Goal: Task Accomplishment & Management: Manage account settings

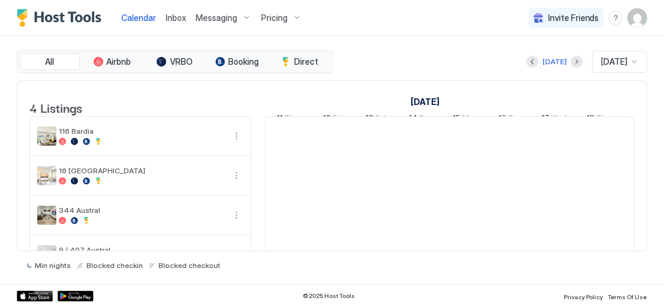
scroll to position [0, 667]
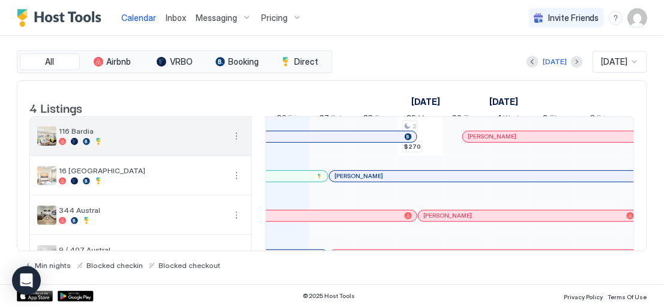
click at [171, 145] on div at bounding box center [142, 141] width 166 height 7
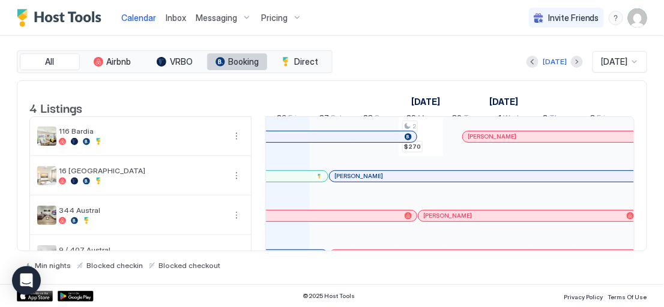
click at [241, 62] on span "Booking" at bounding box center [244, 61] width 31 height 11
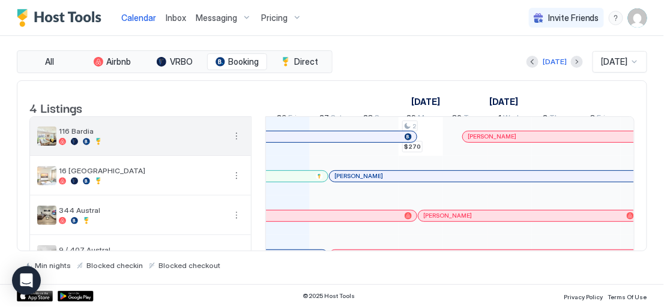
click at [162, 136] on span "116 Bardia" at bounding box center [142, 131] width 166 height 9
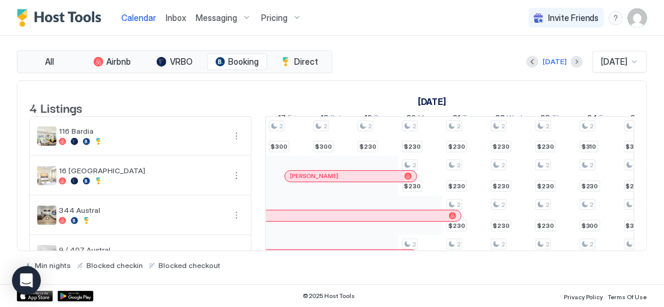
scroll to position [0, 1599]
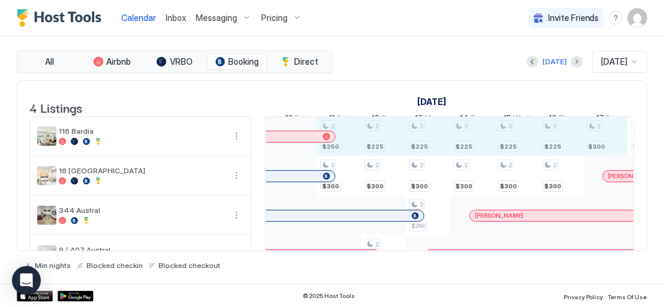
drag, startPoint x: 389, startPoint y: 151, endPoint x: 595, endPoint y: 155, distance: 206.0
click at [595, 155] on div "2 $270 2 $350 2 $300 2 $225 2 $300 2 $280 2 $225 2 $300 2 $260 2 $225 2 $300 2 …" at bounding box center [50, 196] width 2133 height 158
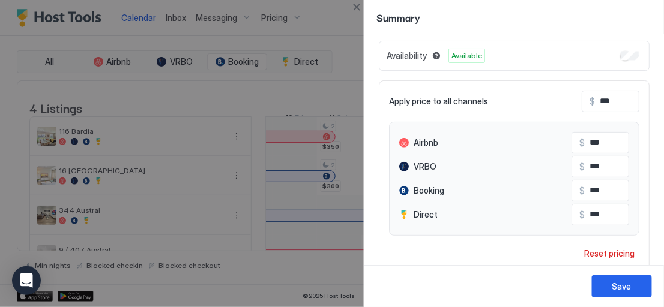
click at [316, 19] on div at bounding box center [332, 153] width 664 height 307
click at [312, 11] on div at bounding box center [332, 153] width 664 height 307
click at [356, 5] on button "Close" at bounding box center [357, 7] width 14 height 14
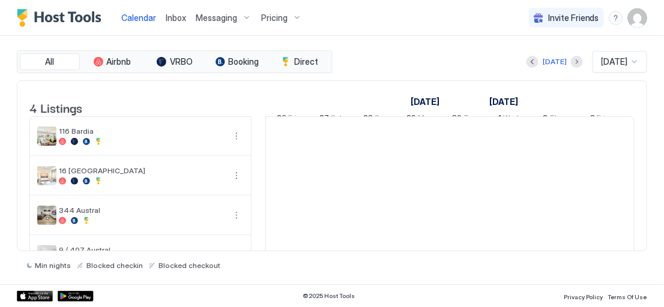
scroll to position [0, 667]
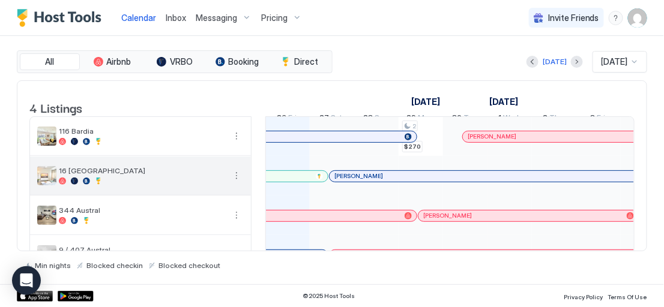
drag, startPoint x: 503, startPoint y: 0, endPoint x: 98, endPoint y: 184, distance: 445.3
click at [98, 175] on span "16 [GEOGRAPHIC_DATA]" at bounding box center [142, 170] width 166 height 9
click at [49, 180] on img "listing image" at bounding box center [46, 175] width 19 height 19
click at [145, 185] on div at bounding box center [142, 181] width 166 height 7
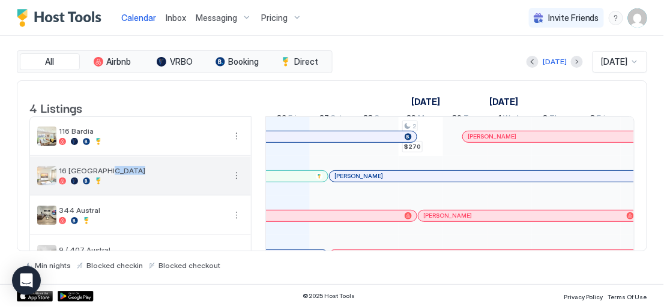
click at [145, 185] on div at bounding box center [142, 181] width 166 height 7
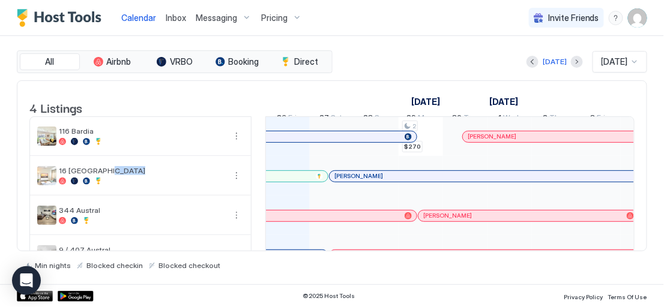
click at [269, 19] on span "Pricing" at bounding box center [274, 18] width 26 height 11
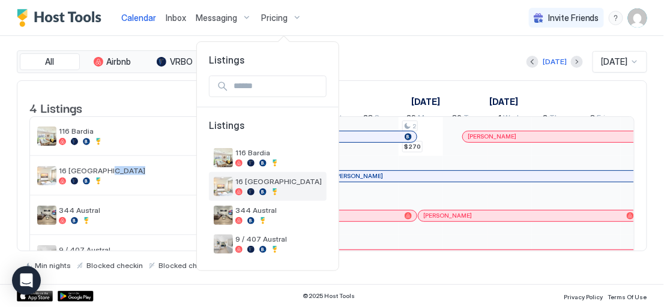
click at [225, 192] on img "listing image" at bounding box center [223, 186] width 19 height 19
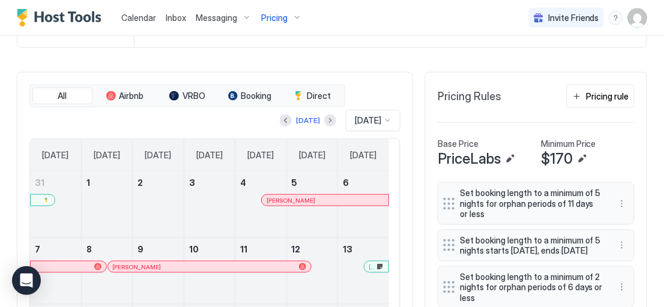
scroll to position [225, 0]
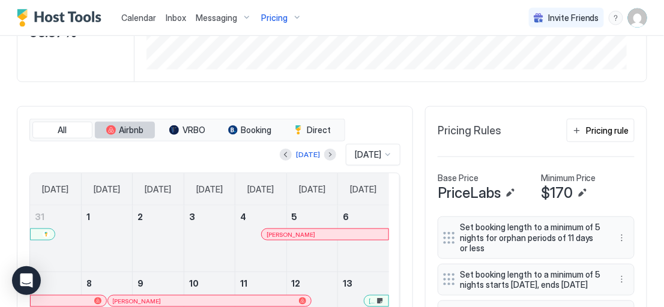
click at [128, 132] on span "Airbnb" at bounding box center [132, 130] width 25 height 11
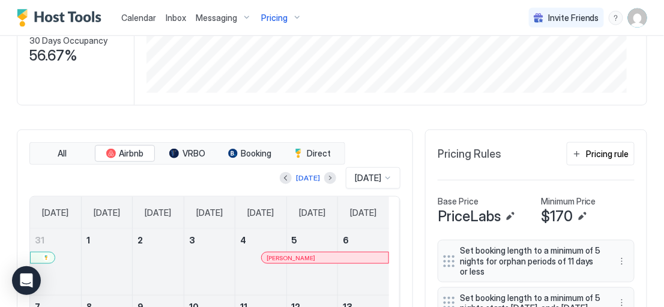
scroll to position [198, 0]
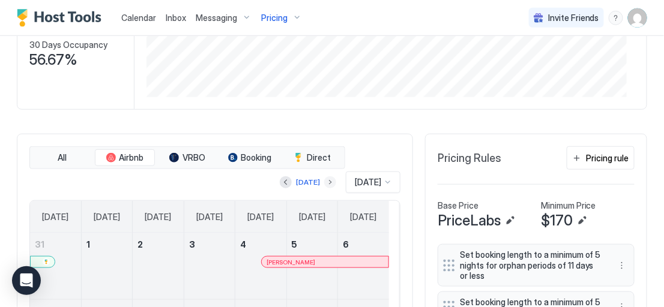
click at [324, 178] on button "Next month" at bounding box center [330, 183] width 12 height 12
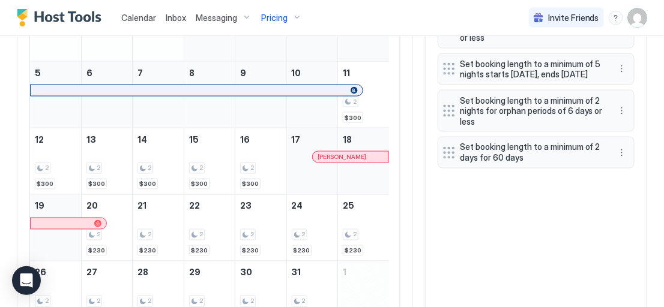
scroll to position [423, 0]
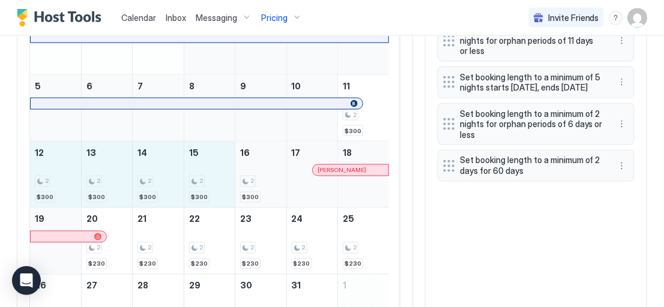
drag, startPoint x: 53, startPoint y: 166, endPoint x: 259, endPoint y: 187, distance: 207.0
click at [259, 187] on tr "12 2 $300 13 2 $300 14 2 $300 15 2 $300 16 2 $300 17 Thuy Nguyen 18" at bounding box center [209, 175] width 359 height 67
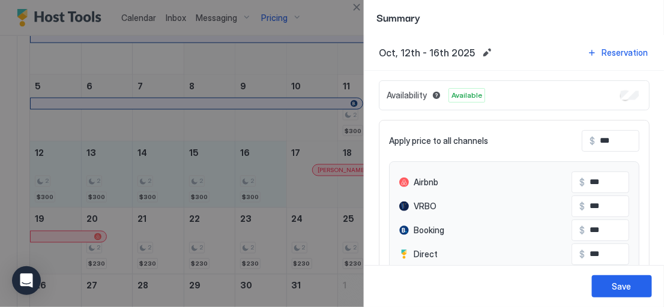
click at [327, 23] on div at bounding box center [332, 153] width 664 height 307
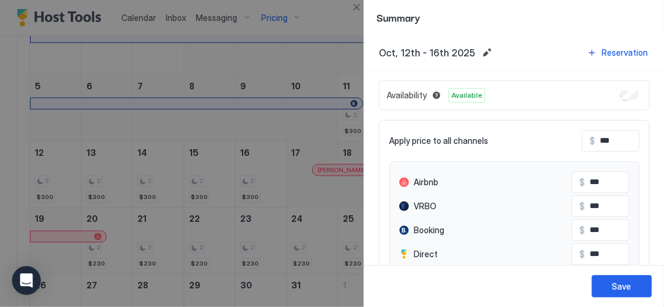
click at [326, 23] on div at bounding box center [332, 153] width 664 height 307
click at [355, 5] on button "Close" at bounding box center [357, 7] width 14 height 14
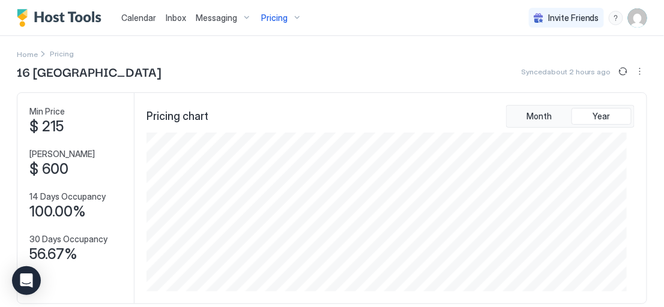
scroll to position [0, 0]
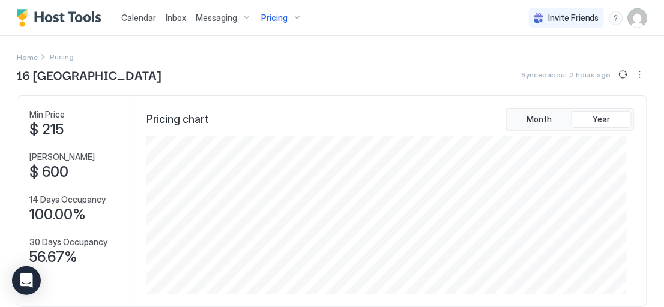
click at [172, 18] on span "Inbox" at bounding box center [176, 18] width 20 height 10
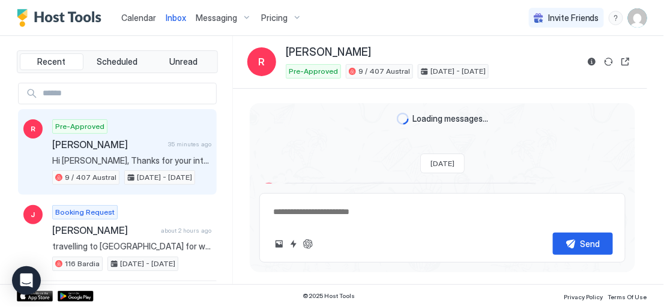
scroll to position [146, 0]
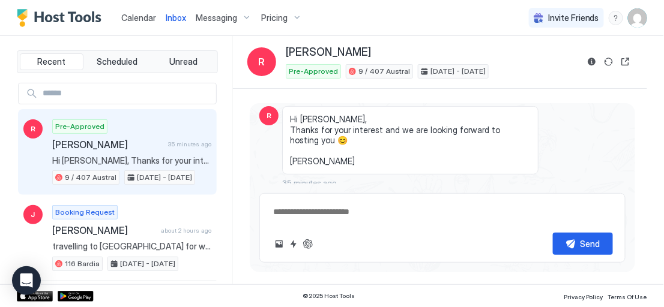
type textarea "*"
click at [578, 19] on span "Invite Friends" at bounding box center [573, 18] width 51 height 11
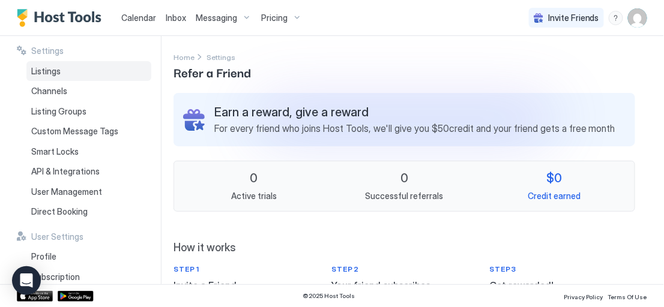
click at [46, 69] on span "Listings" at bounding box center [45, 71] width 29 height 11
